Goal: Information Seeking & Learning: Learn about a topic

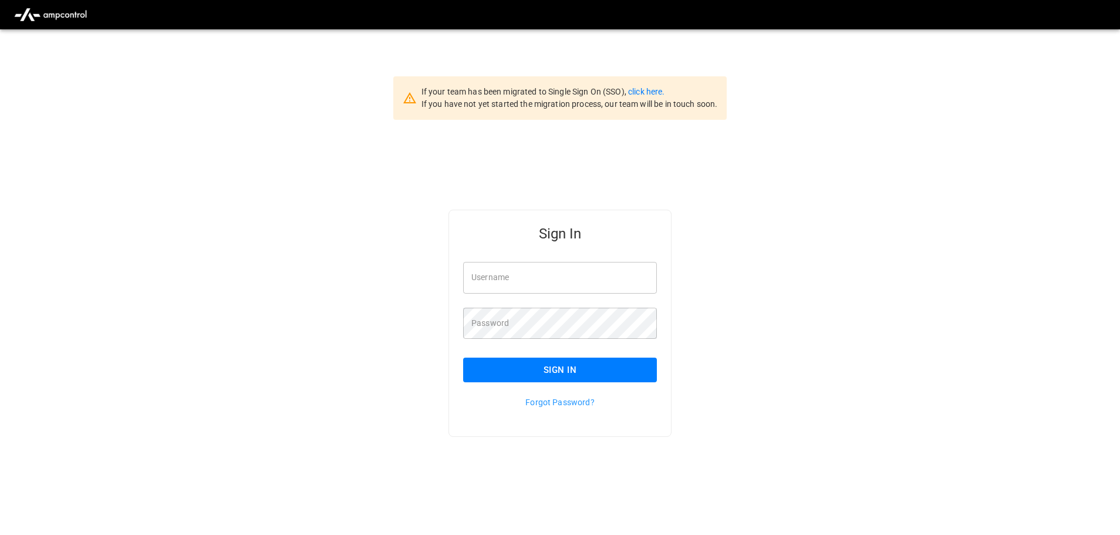
type input "**********"
click at [513, 368] on button "Sign In" at bounding box center [560, 369] width 194 height 25
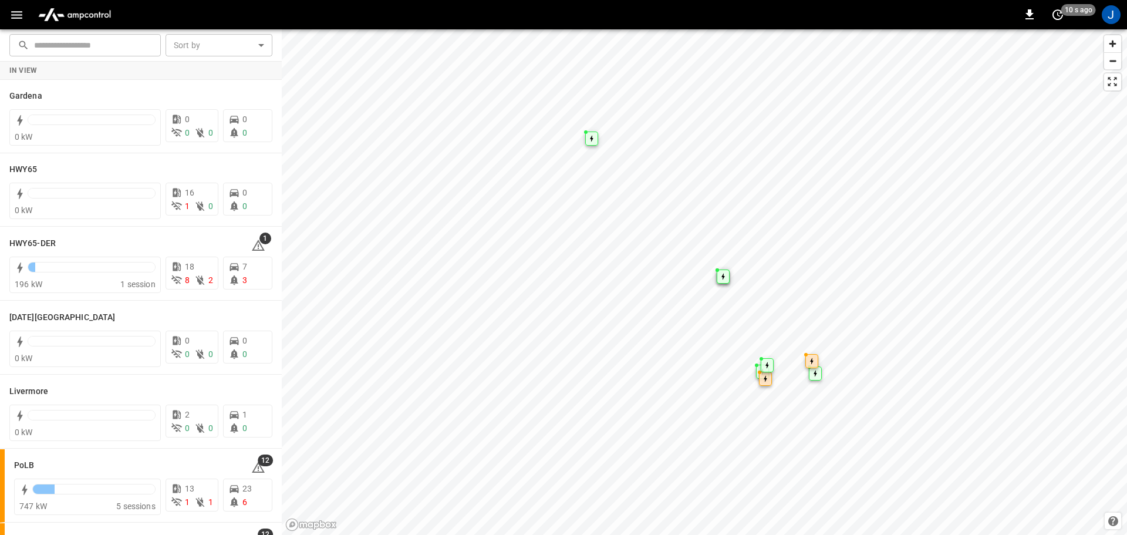
click at [18, 18] on icon "button" at bounding box center [16, 15] width 15 height 15
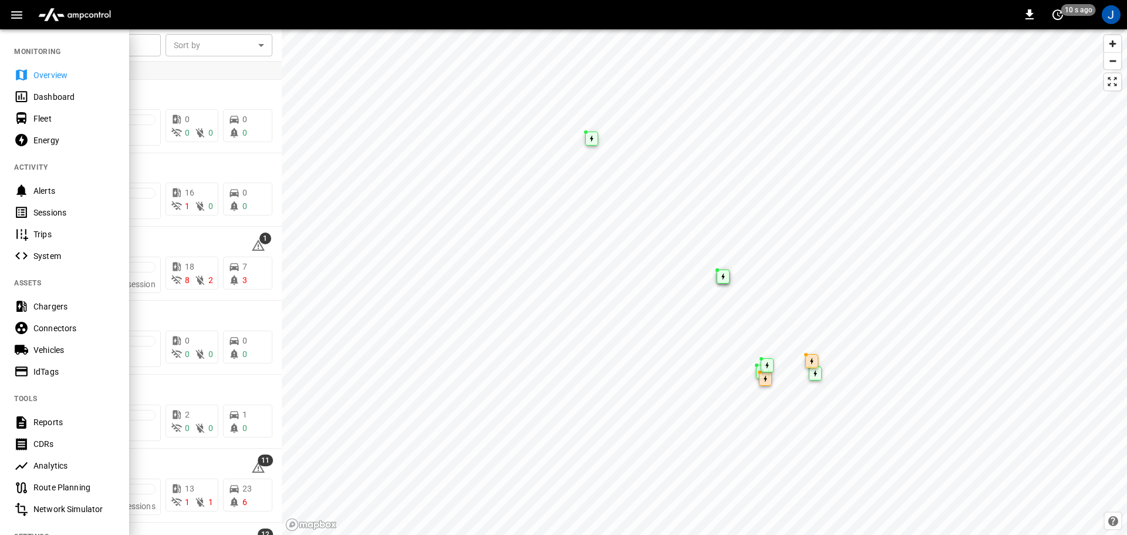
click at [41, 98] on div "Dashboard" at bounding box center [74, 97] width 82 height 12
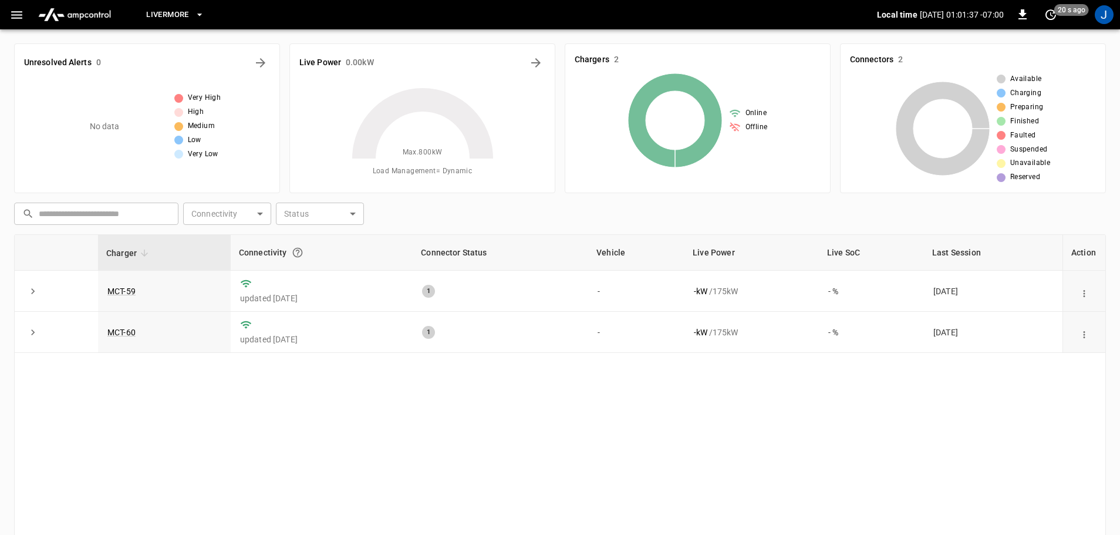
click at [18, 10] on icon "button" at bounding box center [16, 15] width 15 height 15
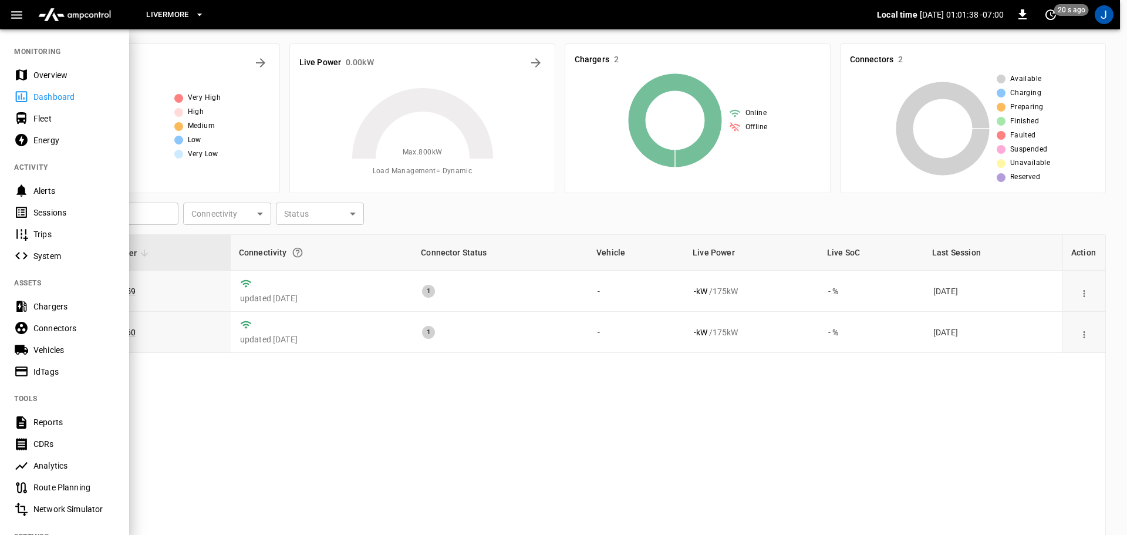
drag, startPoint x: 352, startPoint y: 469, endPoint x: 356, endPoint y: 425, distance: 44.3
click at [355, 465] on div at bounding box center [563, 267] width 1127 height 535
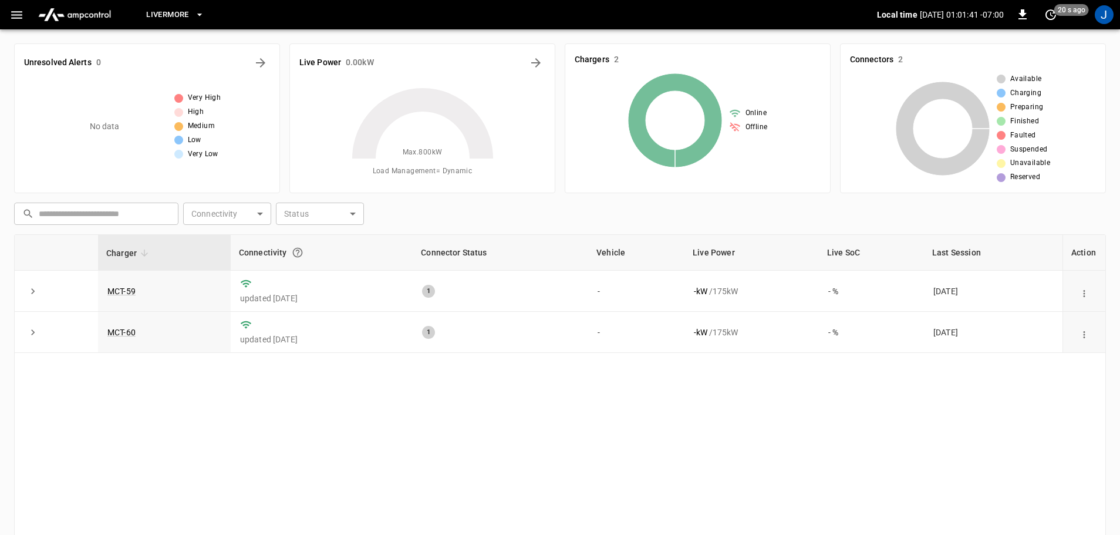
click at [200, 15] on icon "button" at bounding box center [199, 15] width 5 height 2
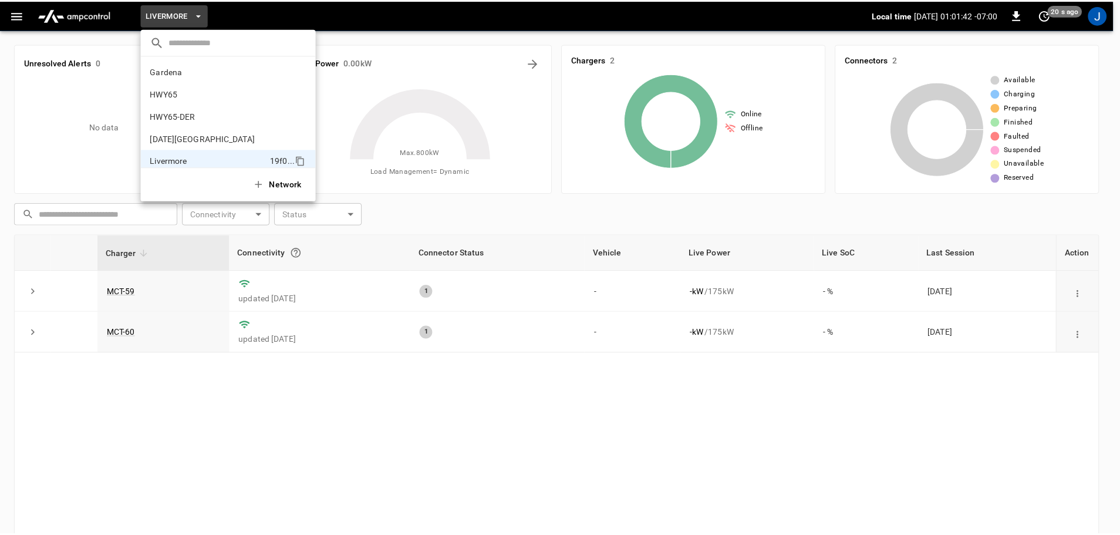
scroll to position [86, 0]
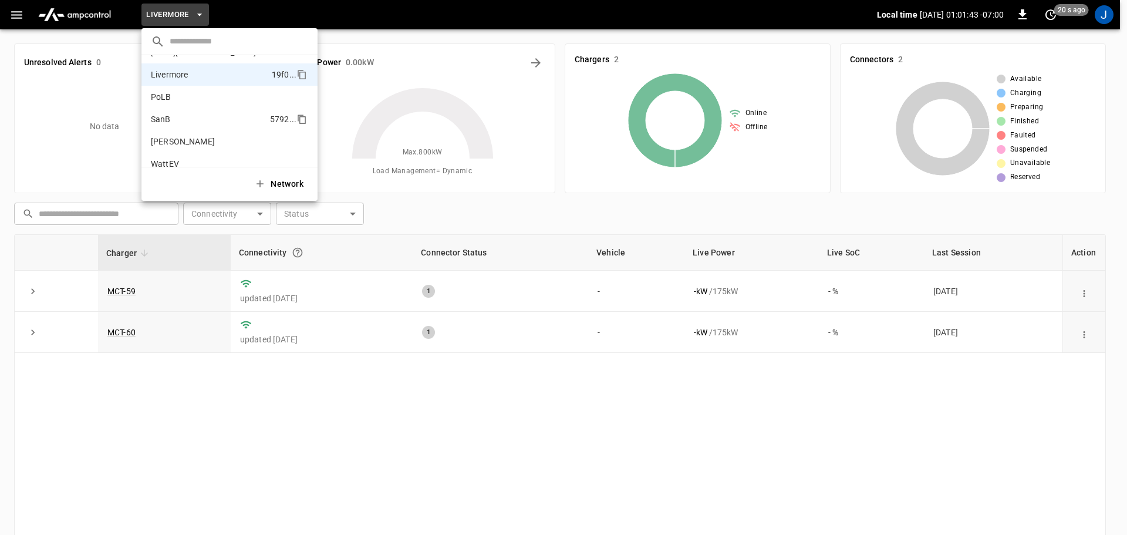
click at [166, 119] on p "SanB" at bounding box center [161, 119] width 20 height 12
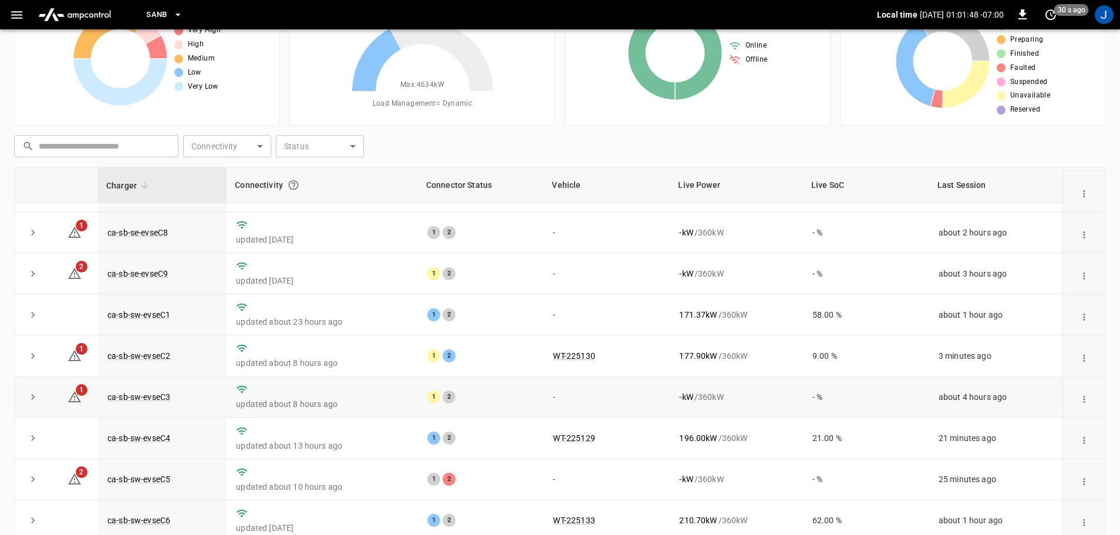
scroll to position [117, 0]
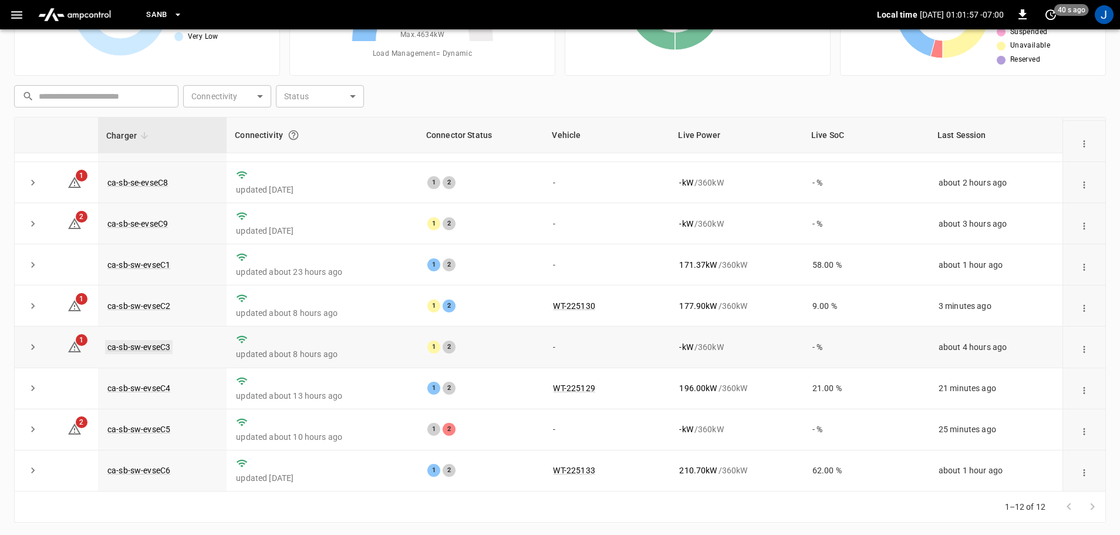
click at [122, 345] on link "ca-sb-sw-evseC3" at bounding box center [139, 347] width 68 height 14
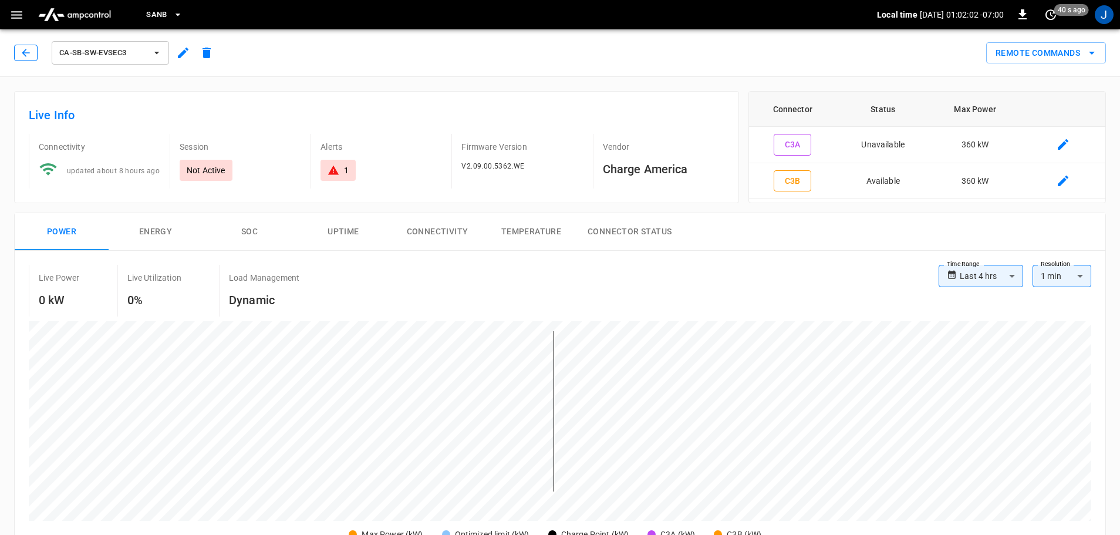
click at [24, 52] on icon "button" at bounding box center [26, 53] width 8 height 8
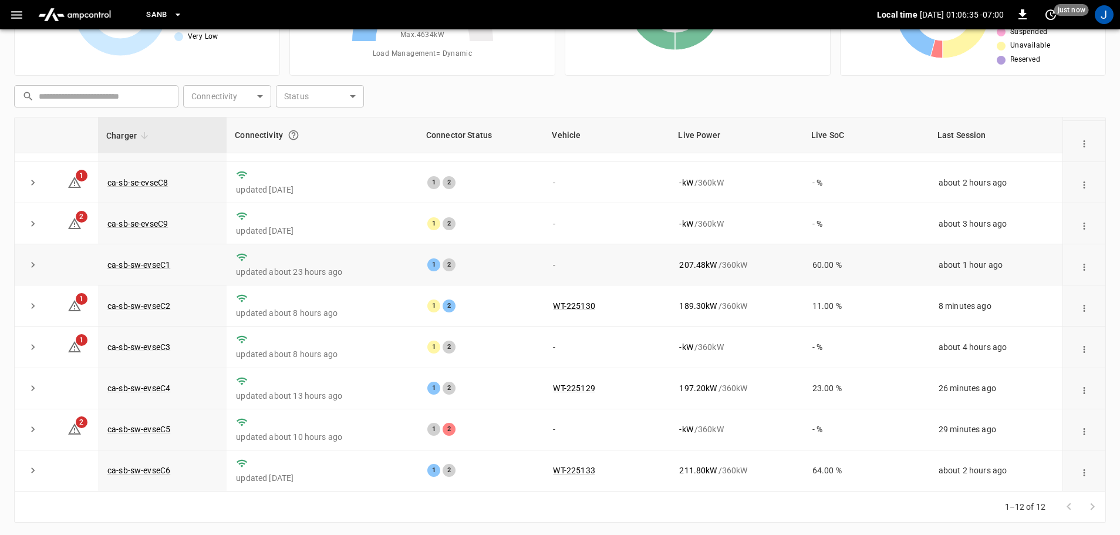
scroll to position [163, 0]
click at [137, 436] on td "ca-sb-sw-evseC5" at bounding box center [162, 429] width 129 height 41
click at [143, 426] on link "ca-sb-sw-evseC5" at bounding box center [139, 429] width 68 height 14
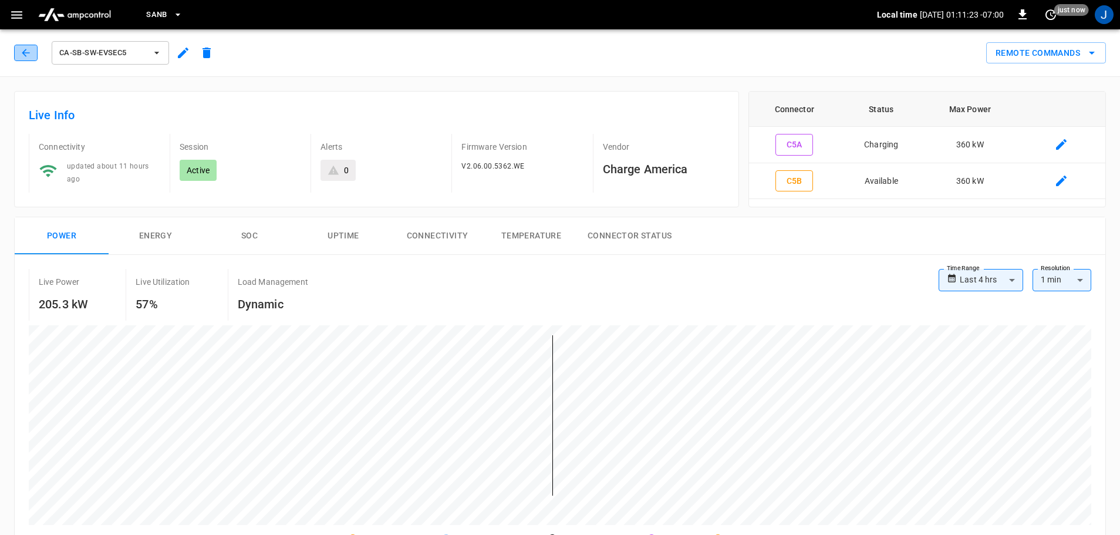
click at [18, 49] on button "button" at bounding box center [25, 53] width 23 height 16
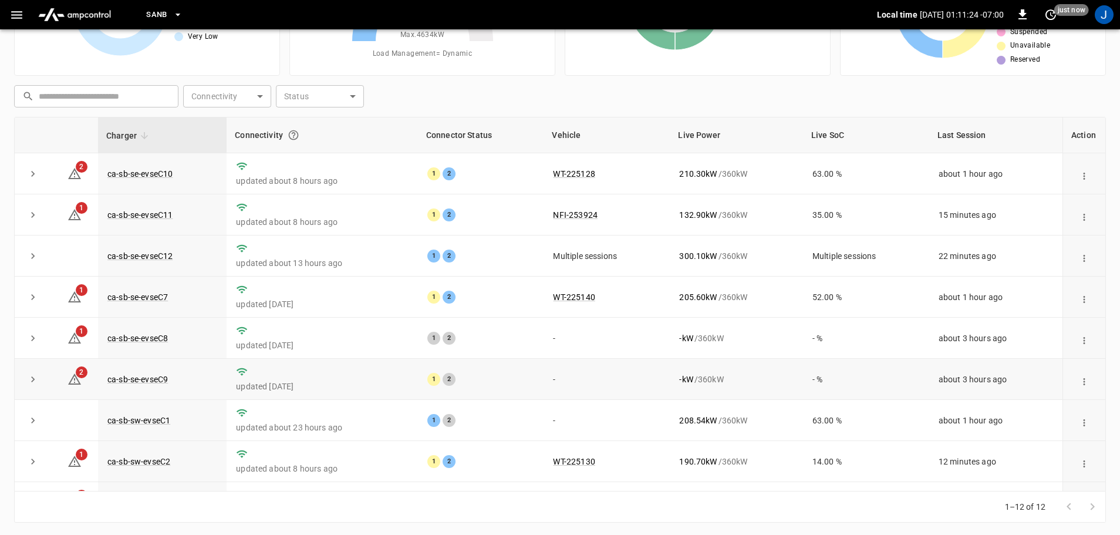
scroll to position [163, 0]
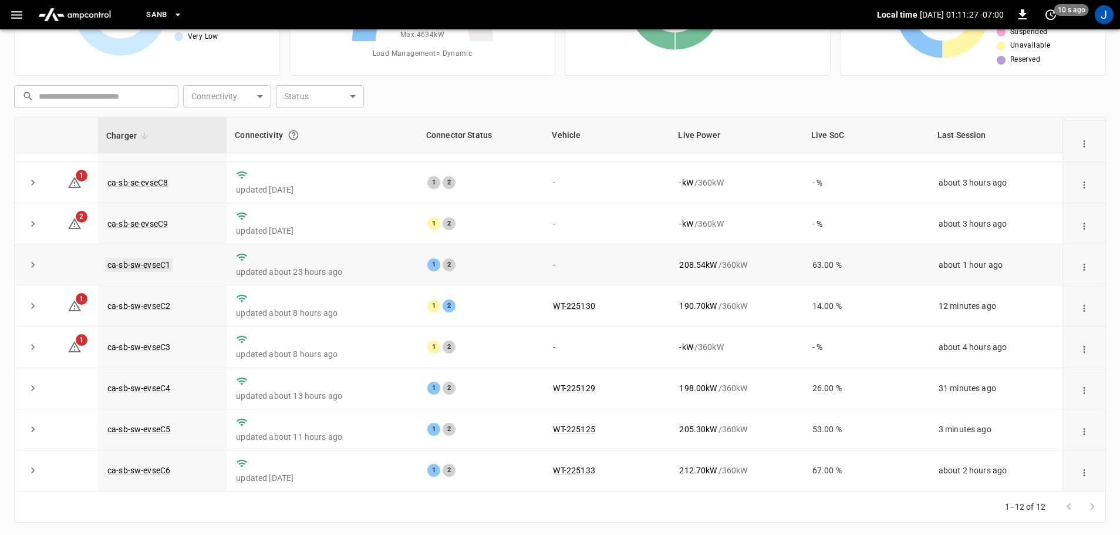
click at [154, 264] on link "ca-sb-sw-evseC1" at bounding box center [139, 265] width 68 height 14
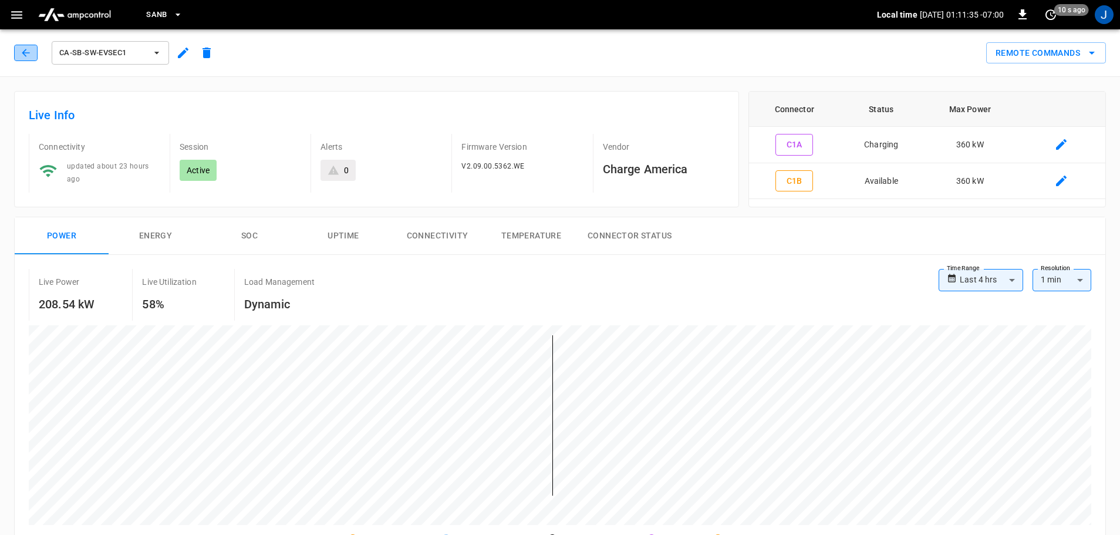
click at [29, 52] on icon "button" at bounding box center [26, 53] width 12 height 12
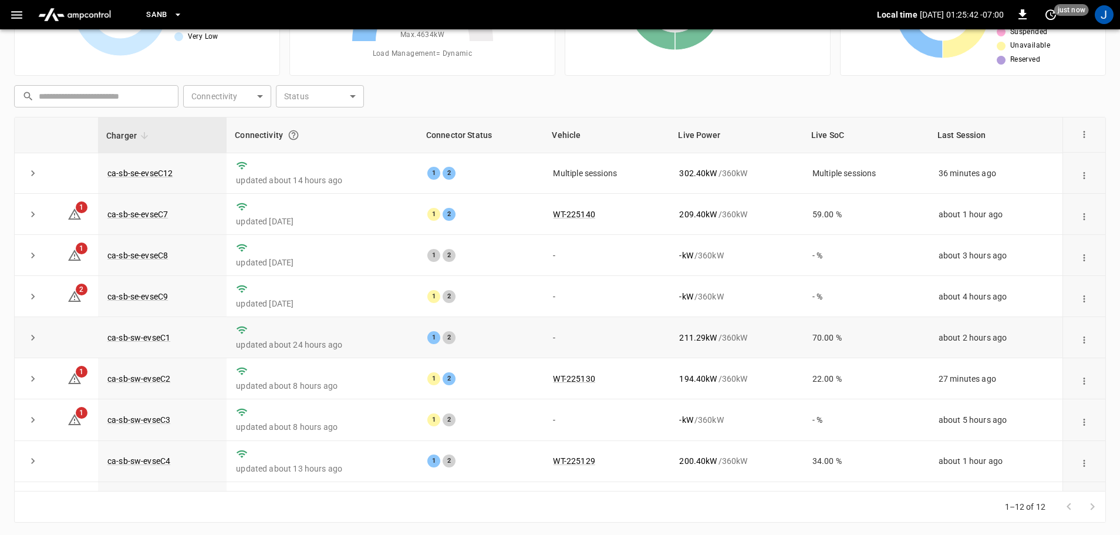
scroll to position [163, 0]
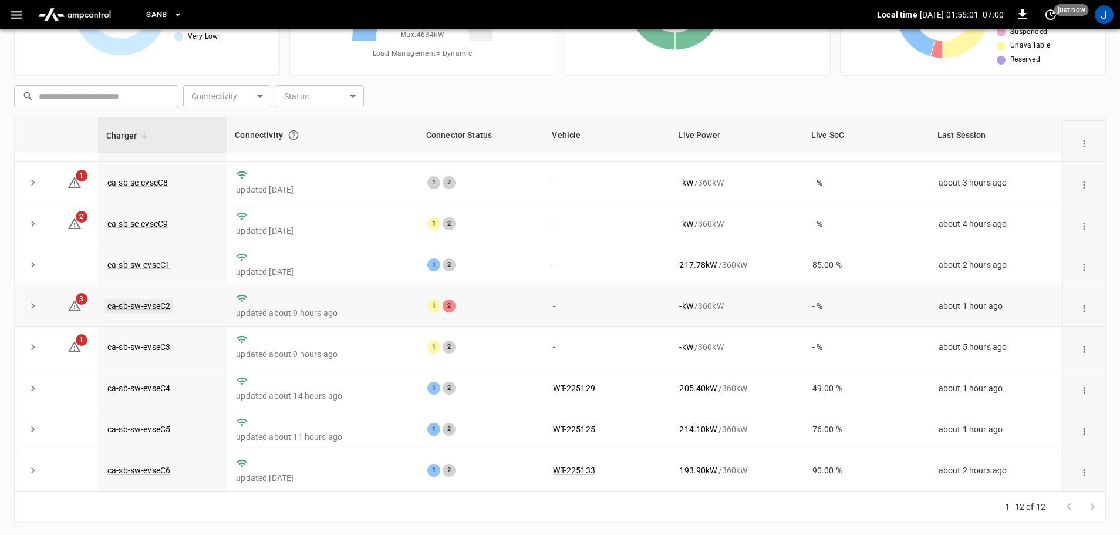
click at [155, 303] on link "ca-sb-sw-evseC2" at bounding box center [139, 306] width 68 height 14
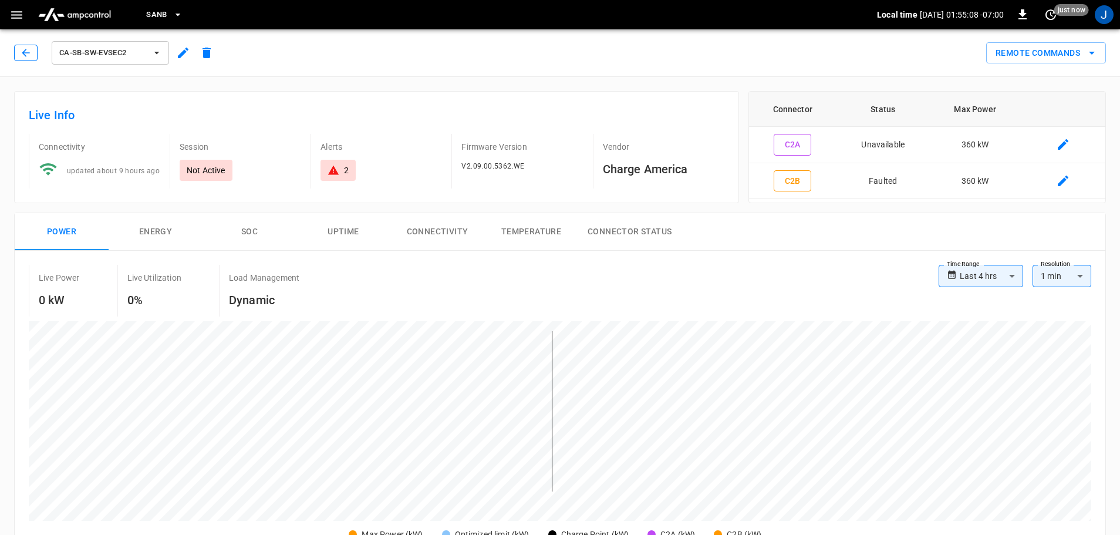
click at [28, 54] on icon "button" at bounding box center [26, 53] width 12 height 12
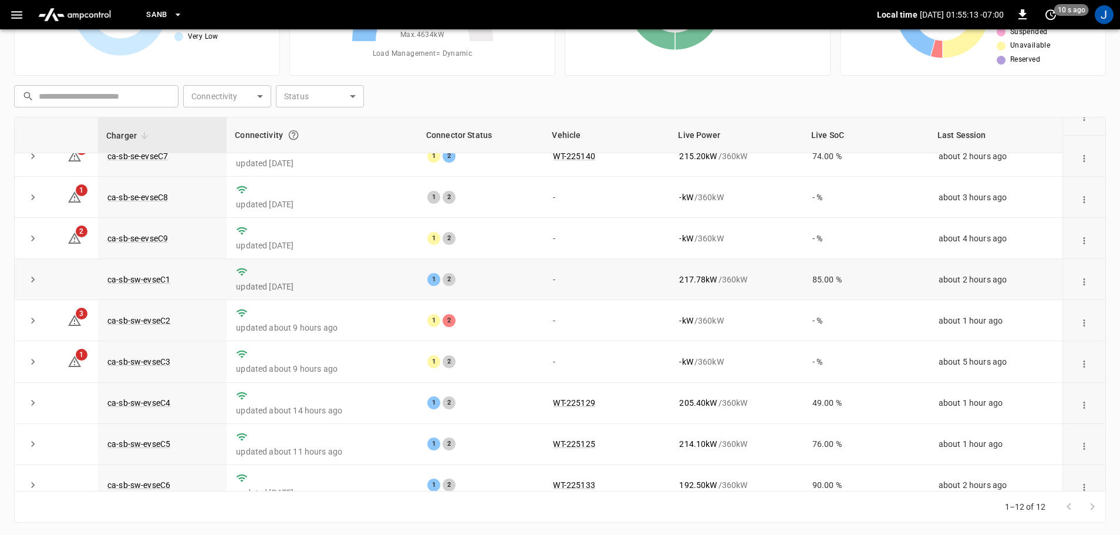
scroll to position [163, 0]
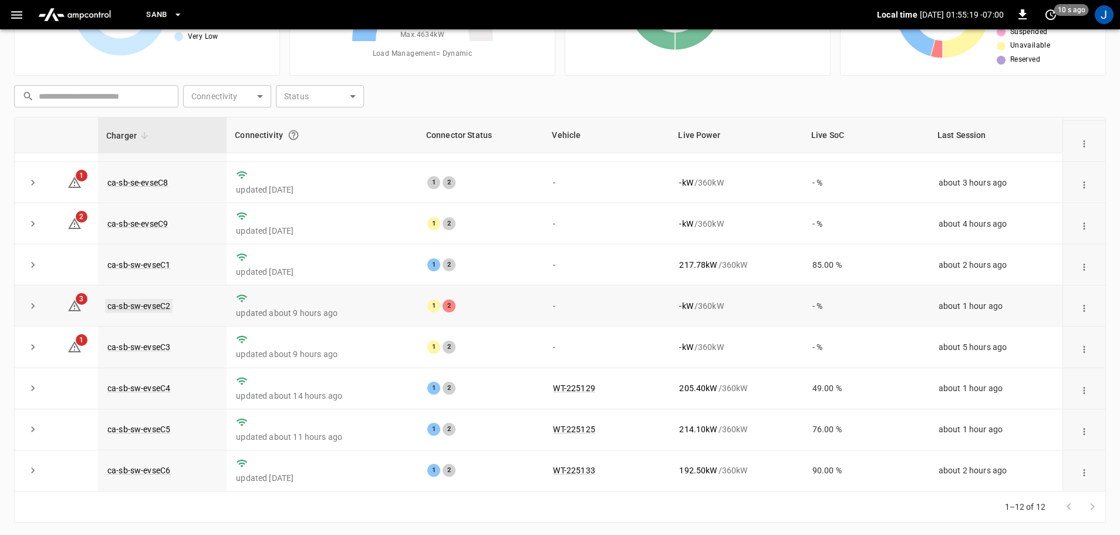
click at [128, 303] on link "ca-sb-sw-evseC2" at bounding box center [139, 306] width 68 height 14
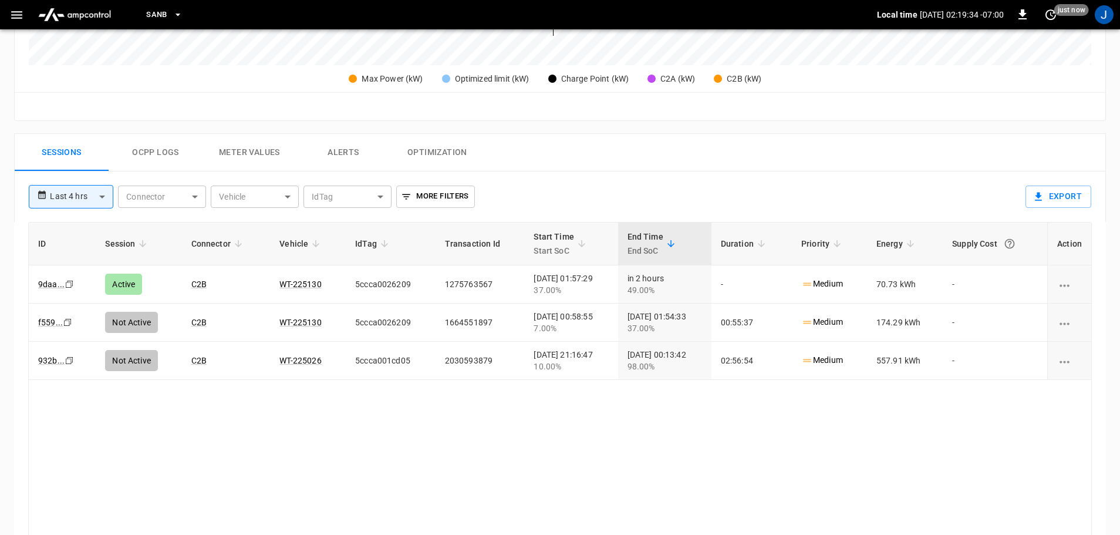
scroll to position [470, 0]
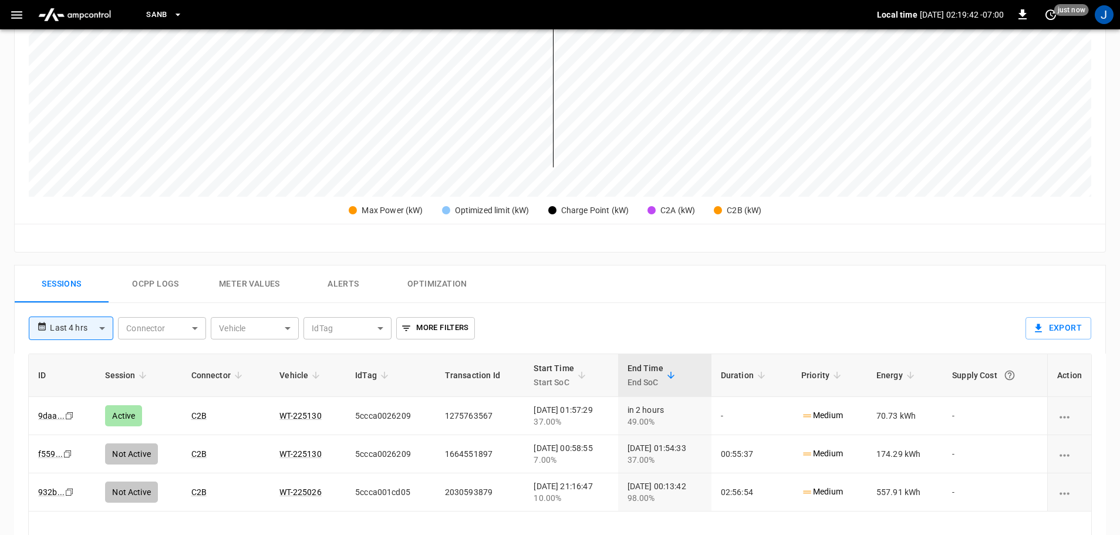
scroll to position [352, 0]
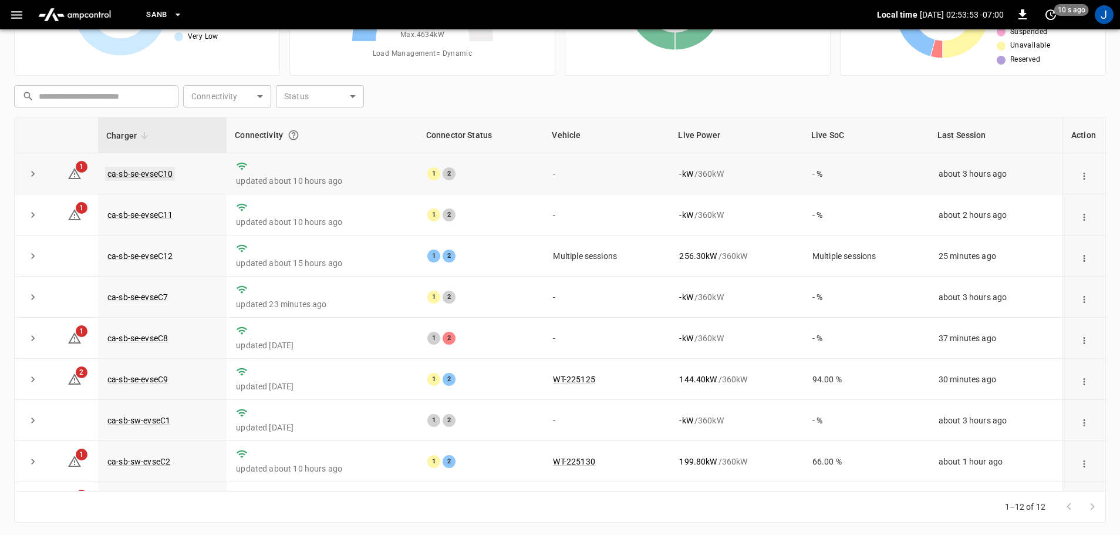
click at [138, 171] on link "ca-sb-se-evseC10" at bounding box center [140, 174] width 70 height 14
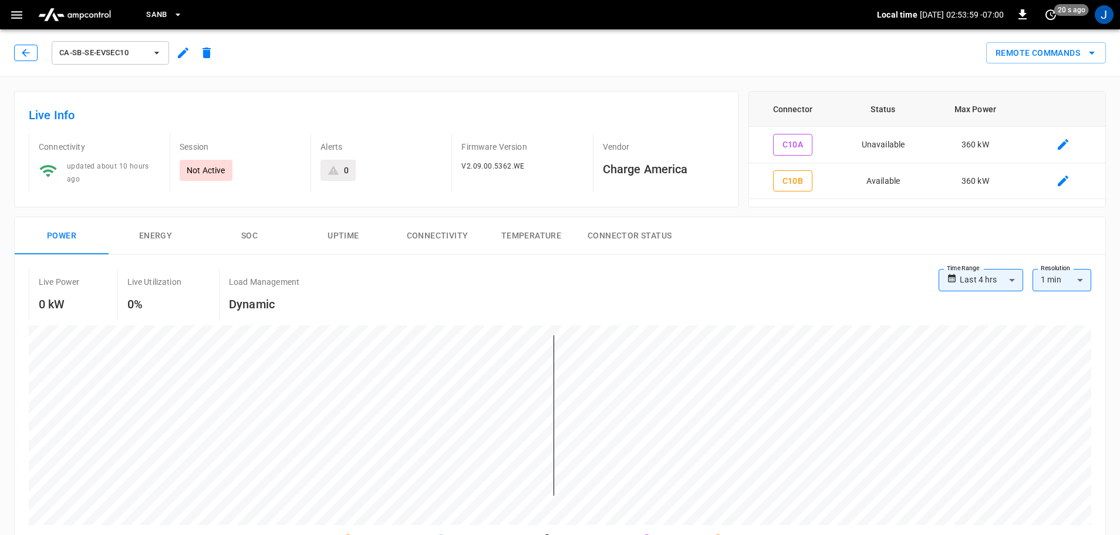
click at [35, 53] on button "button" at bounding box center [25, 53] width 23 height 16
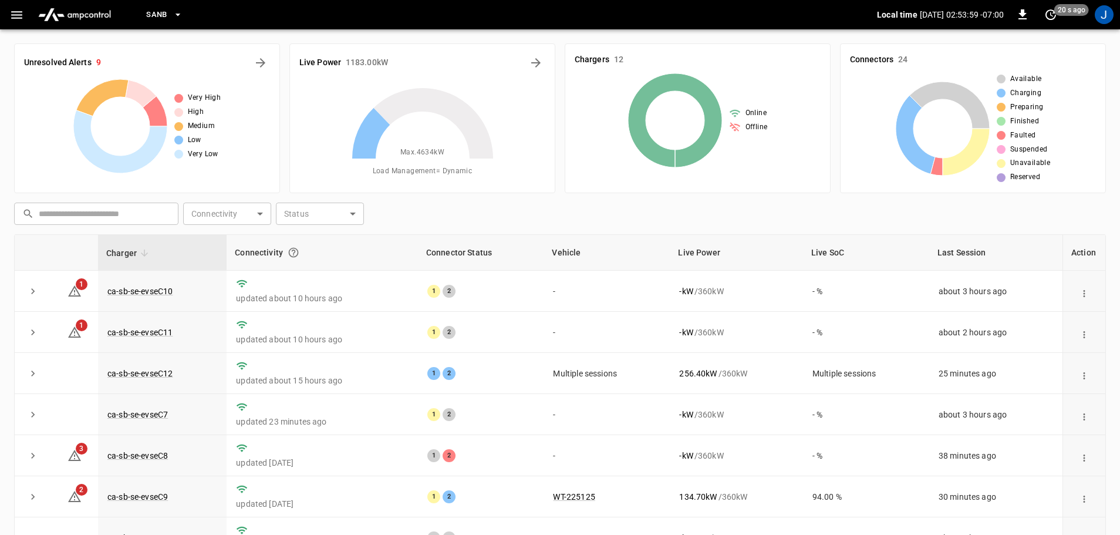
scroll to position [117, 0]
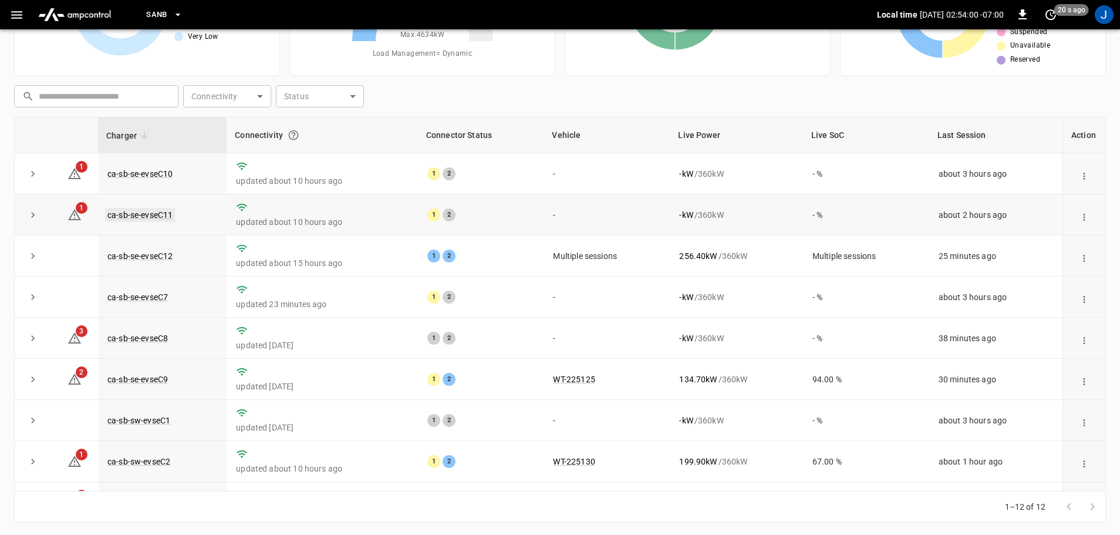
click at [140, 216] on link "ca-sb-se-evseC11" at bounding box center [140, 215] width 70 height 14
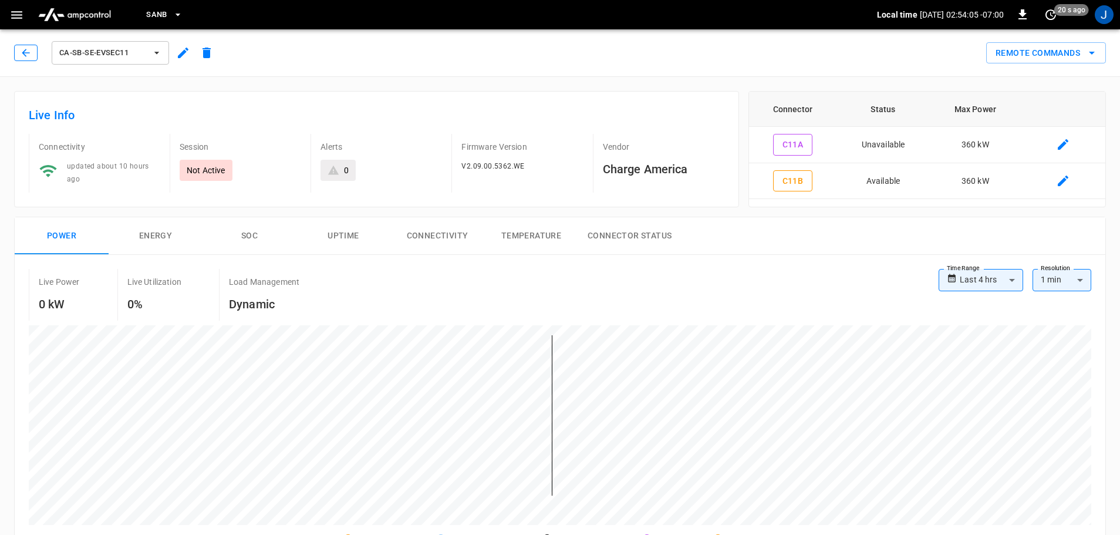
click at [24, 54] on icon "button" at bounding box center [26, 53] width 8 height 8
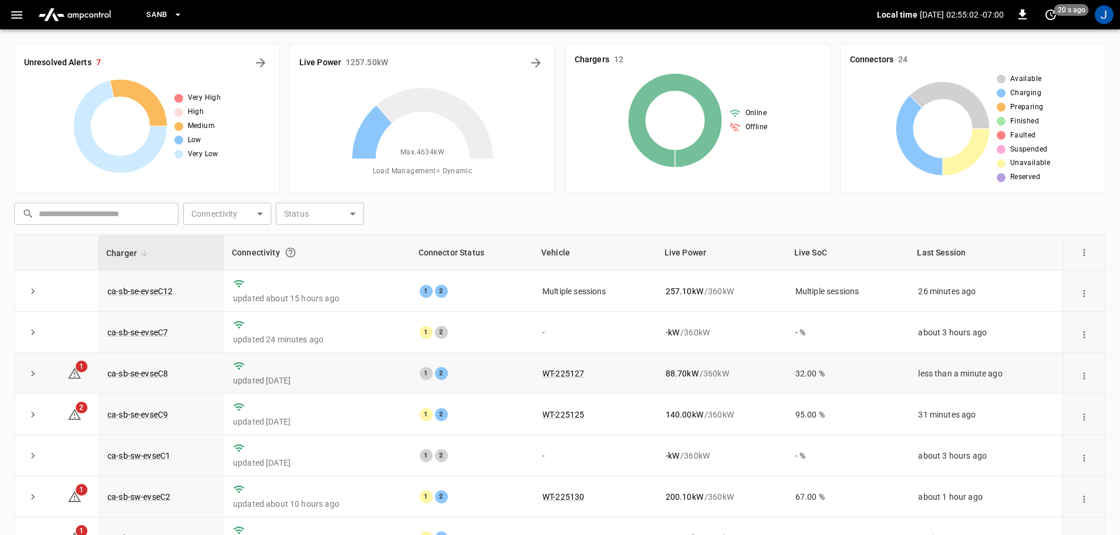
scroll to position [163, 0]
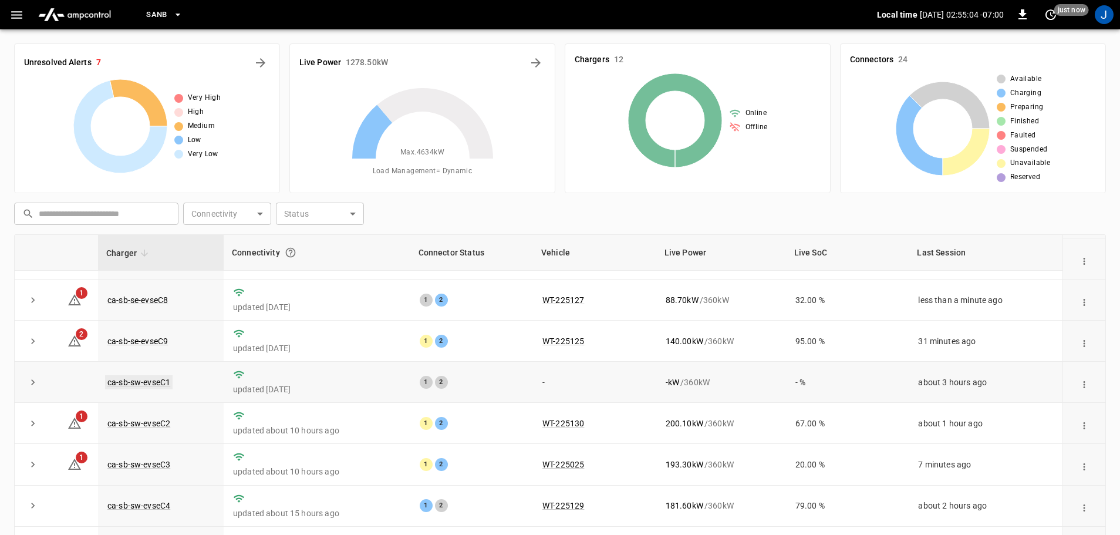
click at [156, 378] on link "ca-sb-sw-evseC1" at bounding box center [139, 382] width 68 height 14
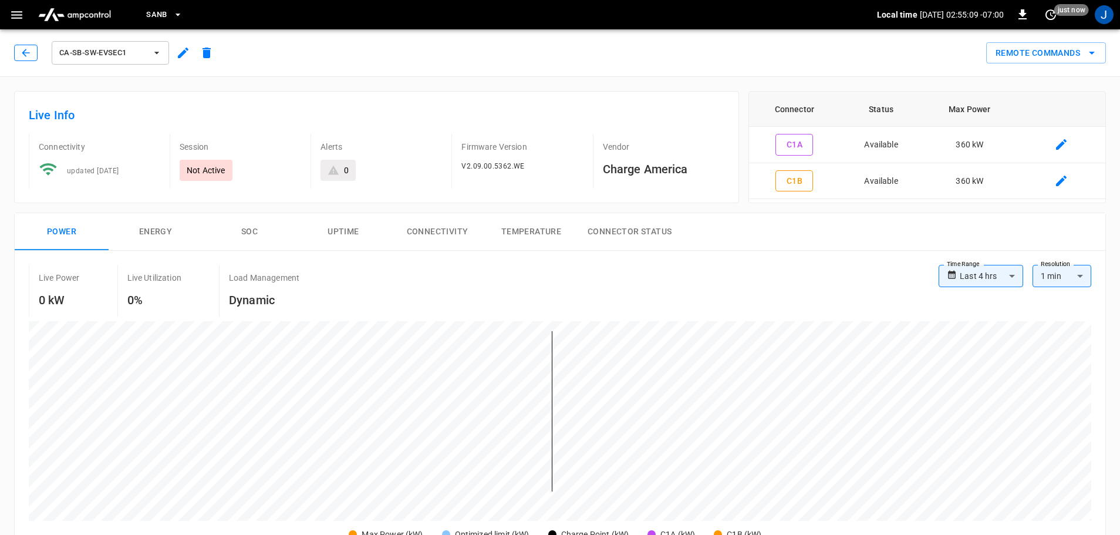
click at [31, 52] on icon "button" at bounding box center [26, 53] width 12 height 12
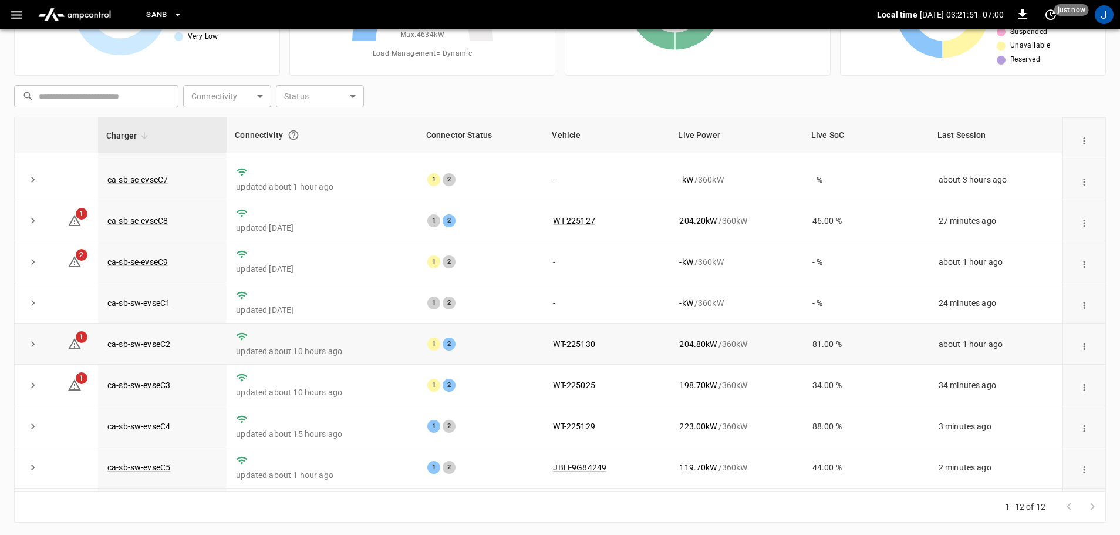
scroll to position [163, 0]
